Goal: Information Seeking & Learning: Learn about a topic

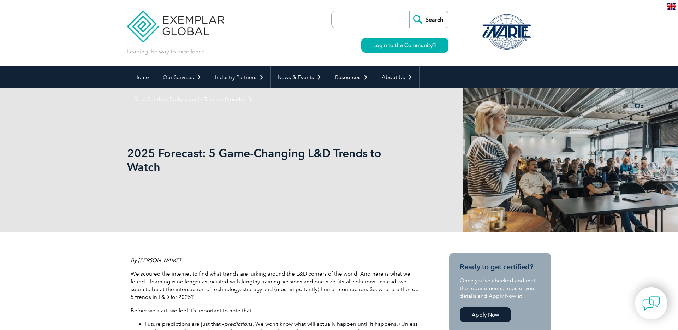
click at [195, 30] on img at bounding box center [175, 21] width 97 height 42
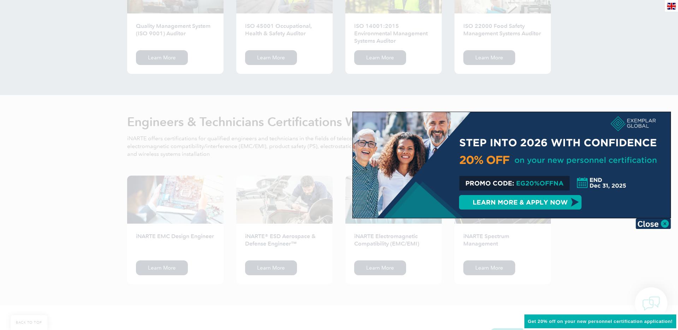
scroll to position [810, 0]
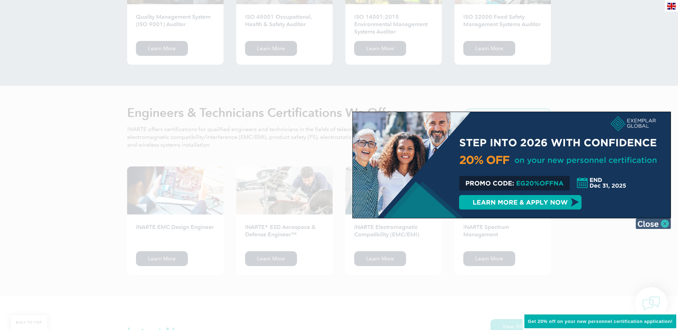
click at [656, 225] on img at bounding box center [653, 223] width 35 height 11
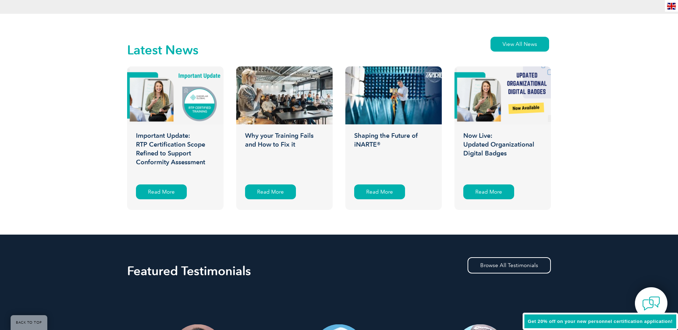
scroll to position [1093, 0]
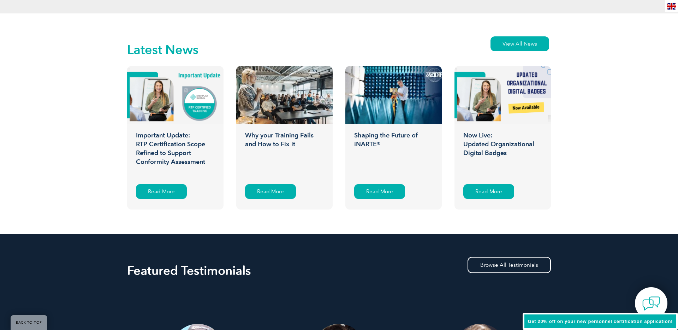
click at [286, 140] on h3 "Why your Training Fails and How to Fix it" at bounding box center [284, 154] width 96 height 46
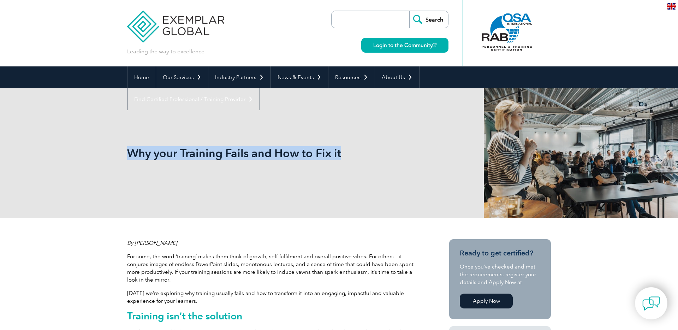
drag, startPoint x: 127, startPoint y: 153, endPoint x: 347, endPoint y: 157, distance: 220.4
click at [347, 157] on h1 "Why your Training Fails and How to Fix it" at bounding box center [262, 153] width 271 height 14
copy h1 "Why your Training Fails and How to Fix it"
